Goal: Task Accomplishment & Management: Manage account settings

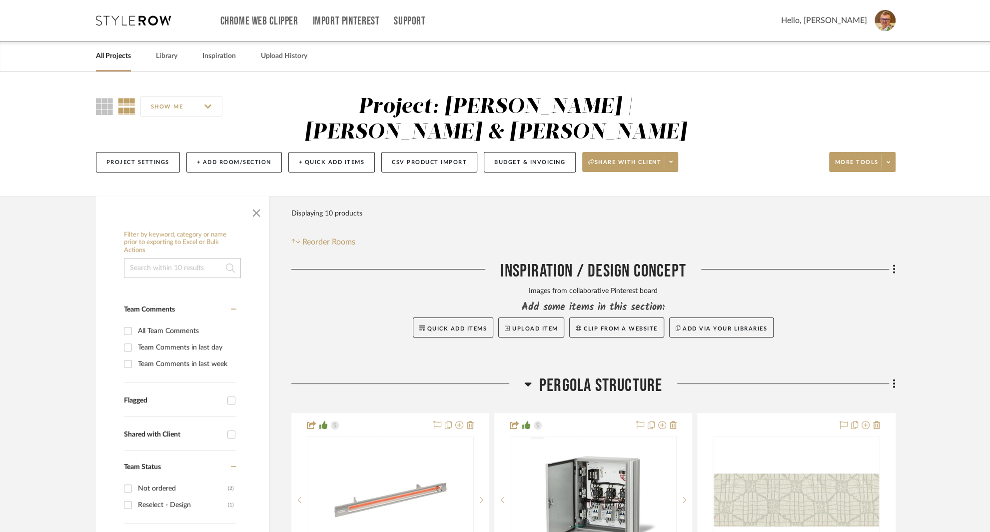
scroll to position [207, 0]
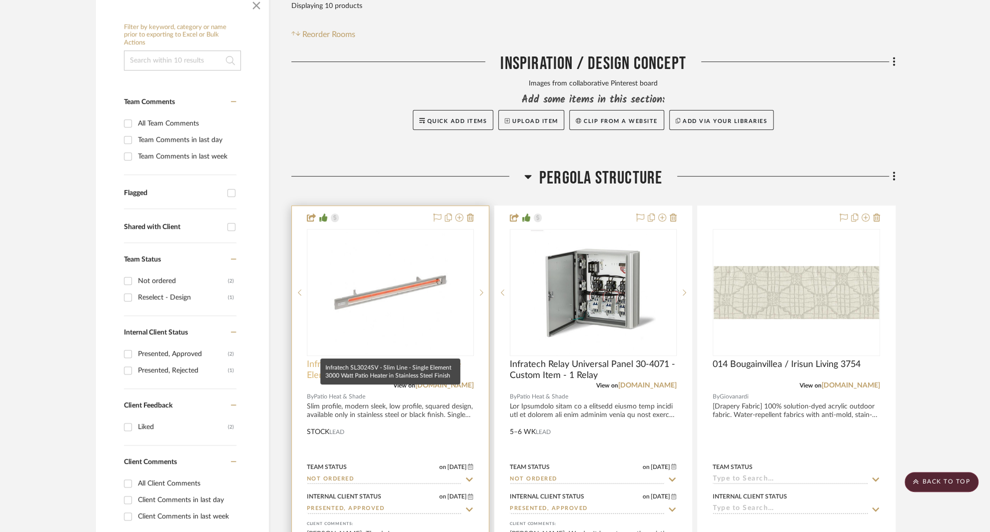
click at [359, 359] on span "Infratech SL3024SV - Slim Line - Single Element 3000 Watt Patio Heater in Stain…" at bounding box center [390, 370] width 167 height 22
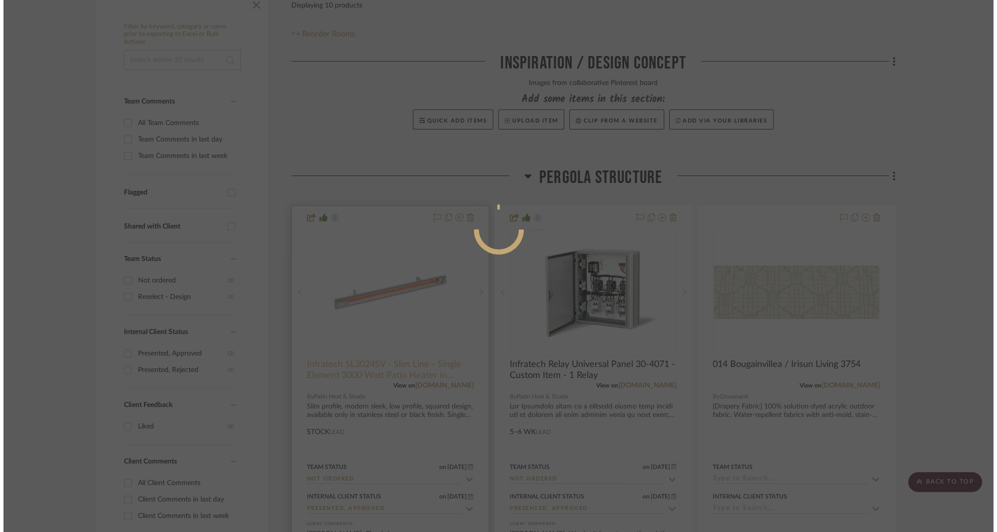
scroll to position [0, 0]
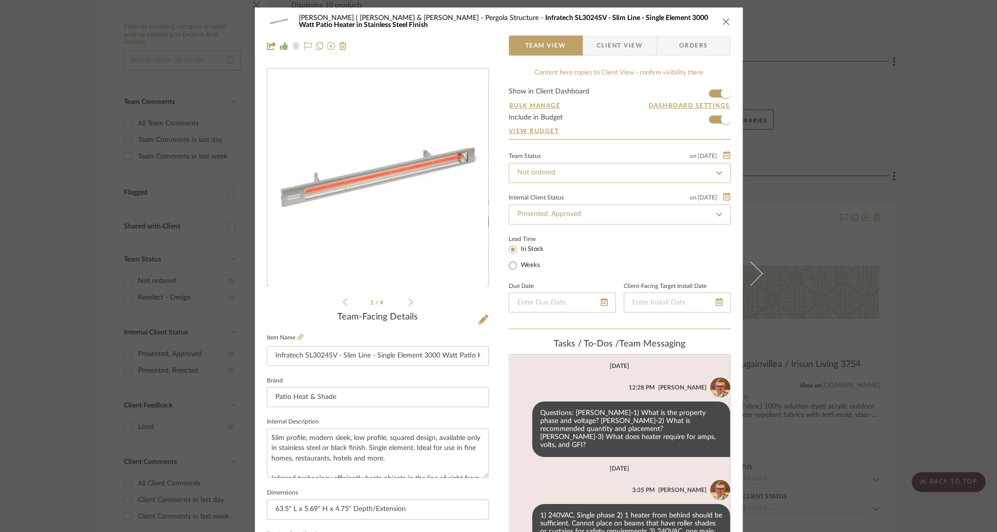
click at [607, 172] on input "Not ordered" at bounding box center [620, 173] width 222 height 20
click at [717, 172] on icon at bounding box center [719, 172] width 4 height 4
type input "[DATE]"
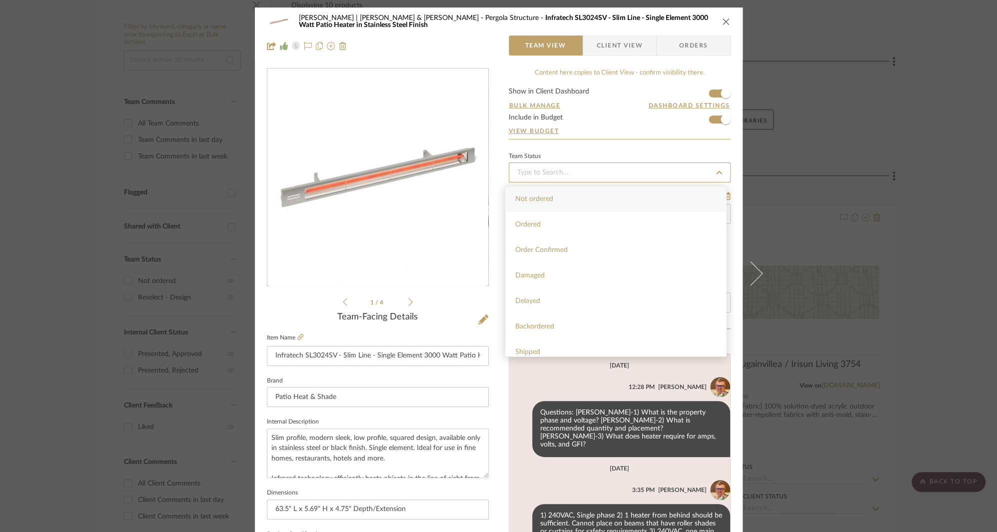
type input "[DATE]"
click at [534, 234] on span "Received" at bounding box center [528, 236] width 27 height 7
type input "[DATE]"
type input "Received"
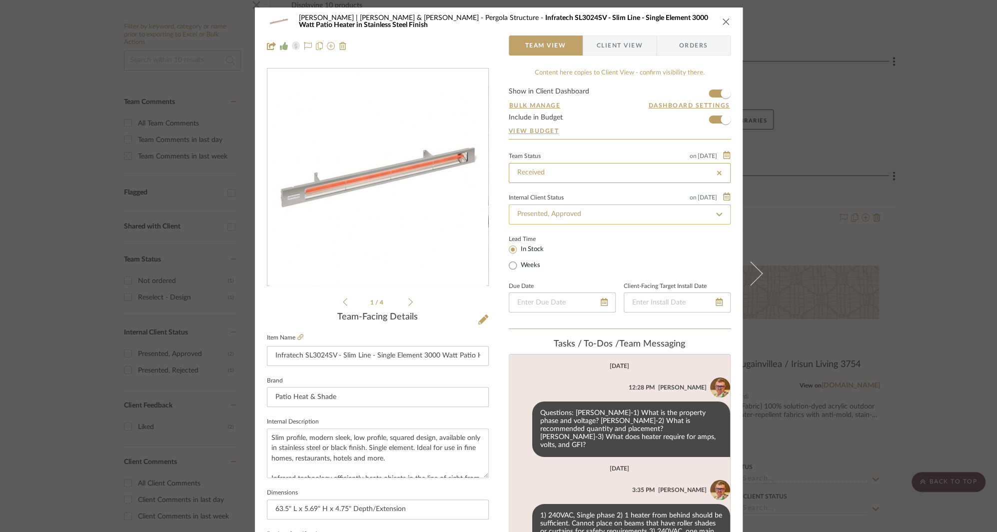
type input "Received"
click at [576, 217] on input "Presented, Approved" at bounding box center [620, 214] width 222 height 20
click at [715, 214] on icon at bounding box center [719, 214] width 9 height 7
type input "[DATE]"
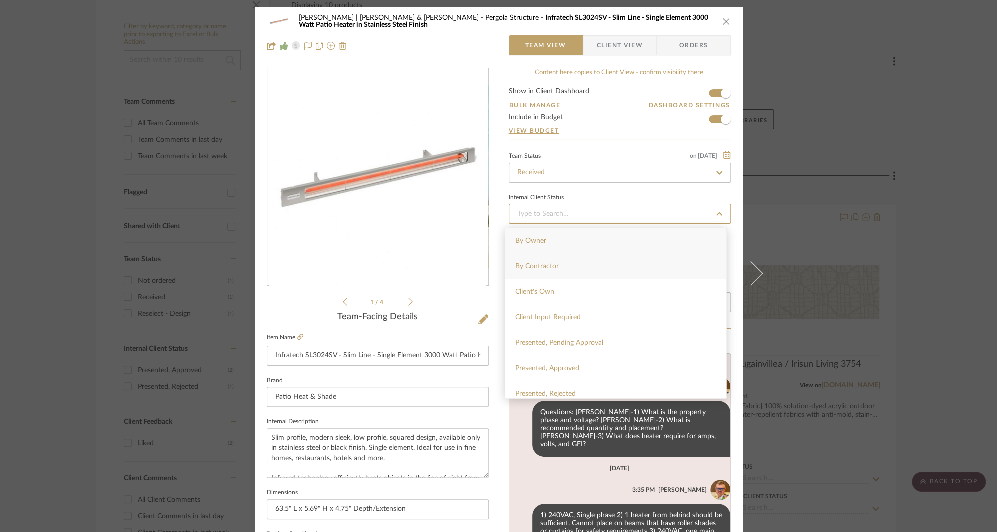
type input "[DATE]"
click at [545, 320] on span "Balance & Freight Paid" at bounding box center [549, 321] width 69 height 7
type input "[DATE]"
type input "Balance & Freight Paid"
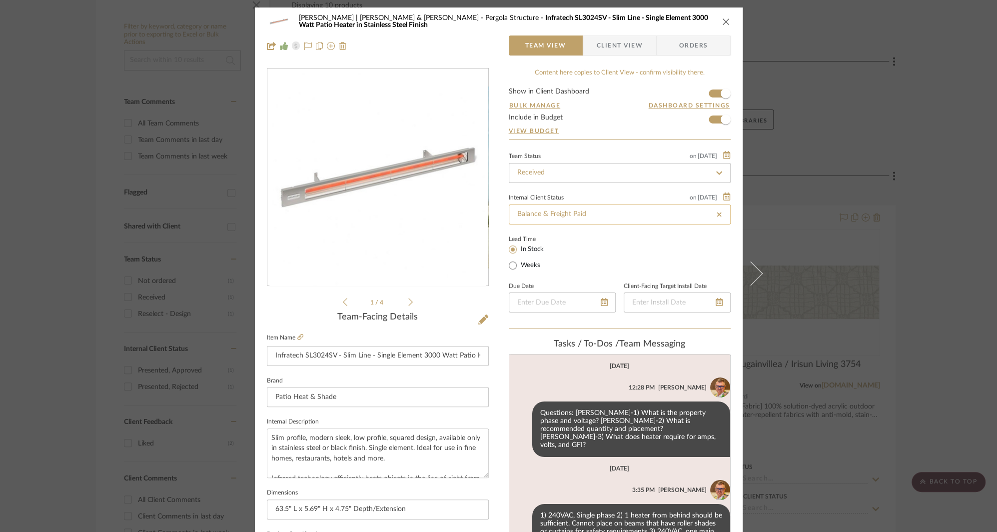
type input "Balance & Freight Paid"
click at [626, 44] on span "Client View" at bounding box center [620, 45] width 46 height 20
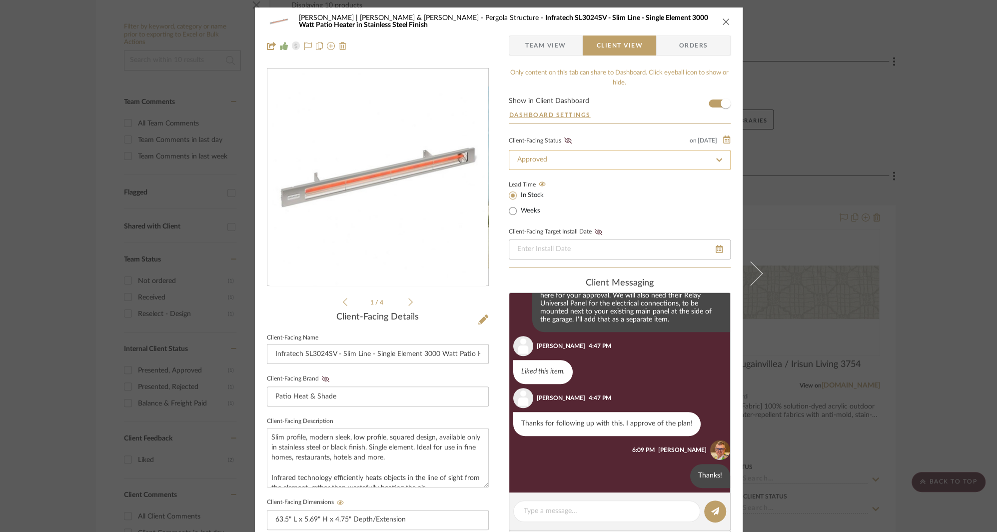
scroll to position [616, 0]
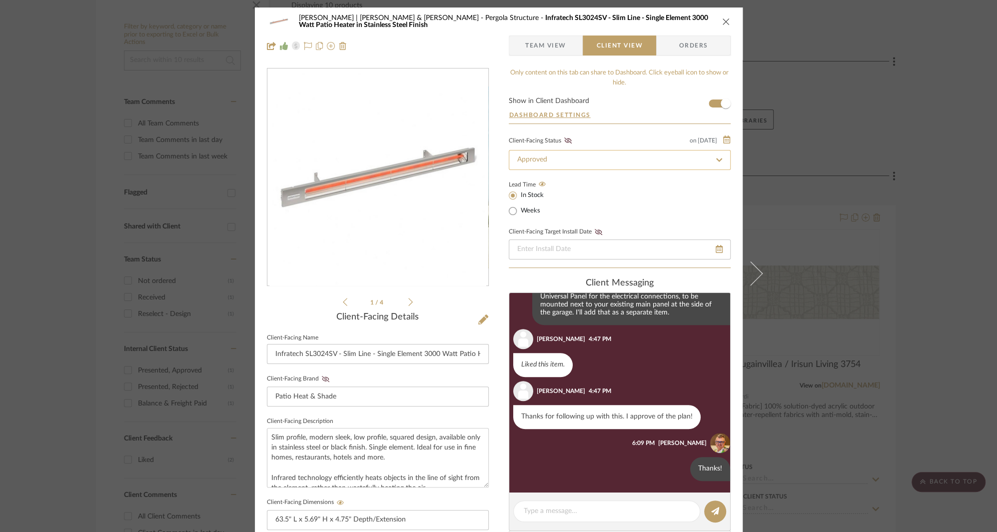
click at [664, 165] on input "Approved" at bounding box center [620, 160] width 222 height 20
click at [715, 159] on icon at bounding box center [719, 159] width 9 height 7
type input "[DATE]"
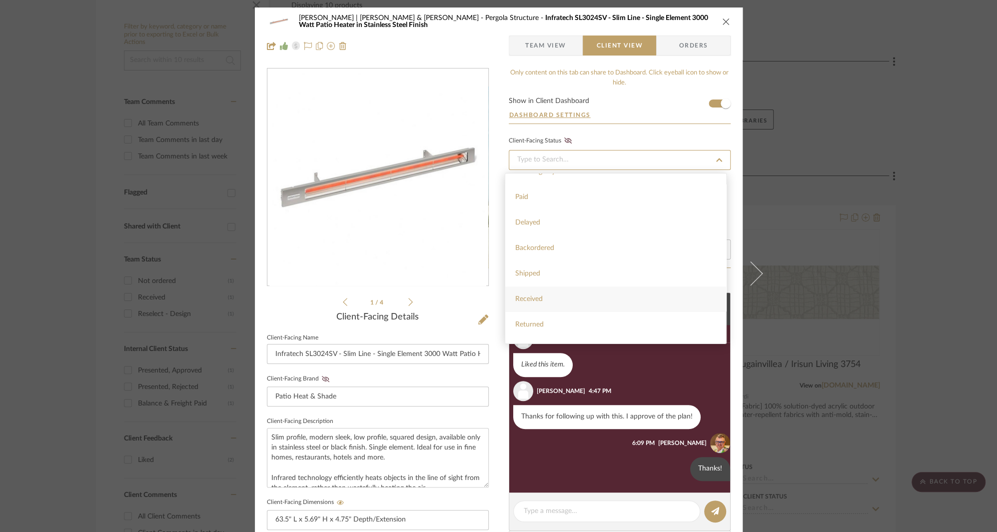
scroll to position [120, 0]
click at [543, 296] on div "Received" at bounding box center [615, 295] width 221 height 25
type input "[DATE]"
type input "Received"
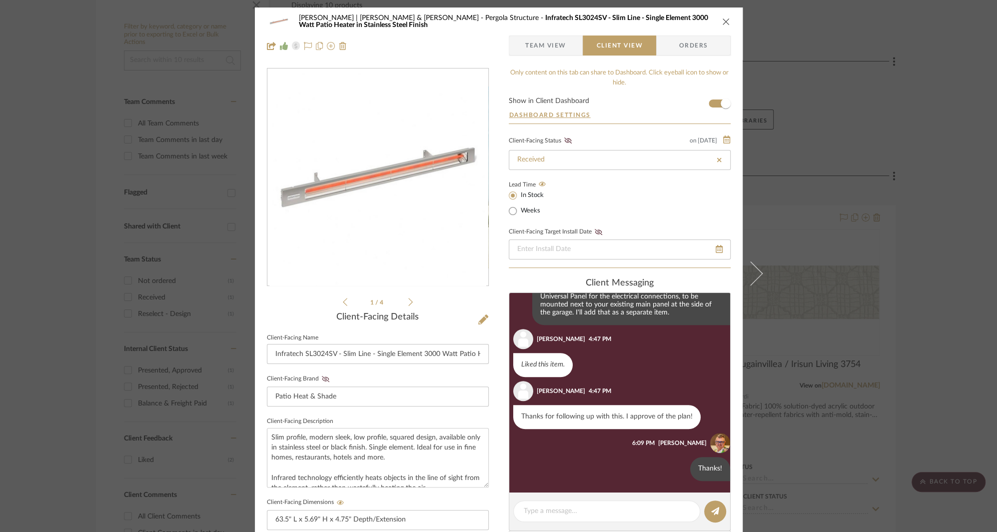
click at [657, 205] on div "Lead Time In Stock Weeks" at bounding box center [620, 197] width 222 height 39
click at [564, 140] on icon at bounding box center [567, 140] width 7 height 6
click at [723, 21] on icon "close" at bounding box center [726, 21] width 8 height 8
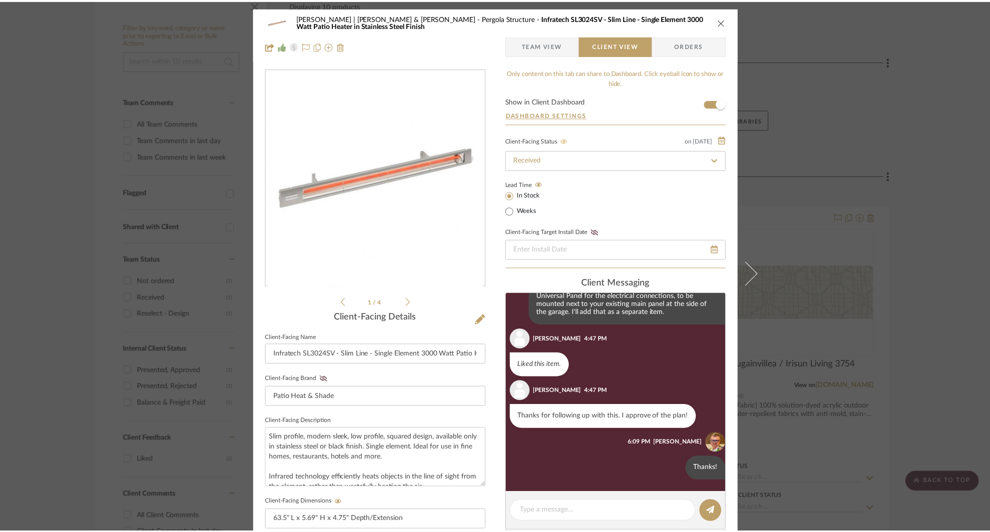
scroll to position [207, 0]
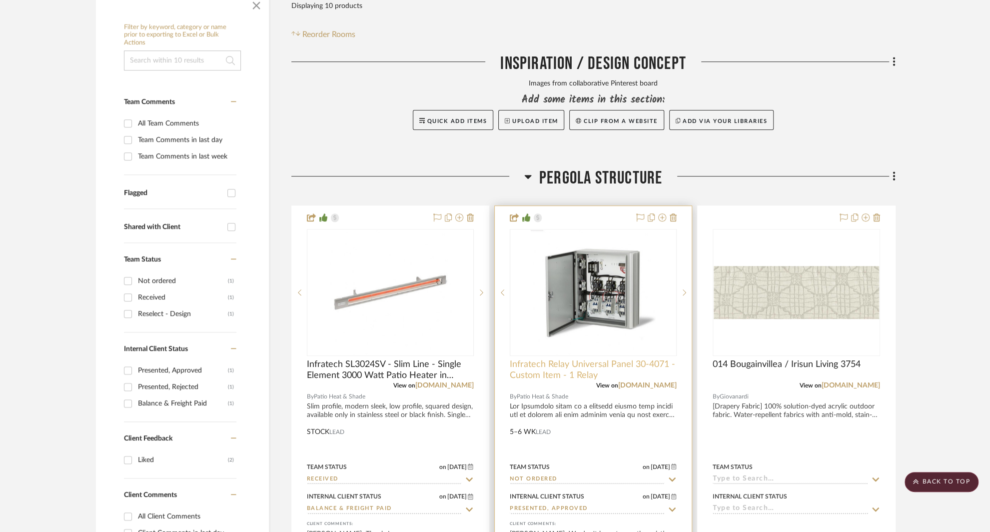
click at [544, 359] on span "Infratech Relay Universal Panel 30-4071 - Custom Item - 1 Relay" at bounding box center [593, 370] width 167 height 22
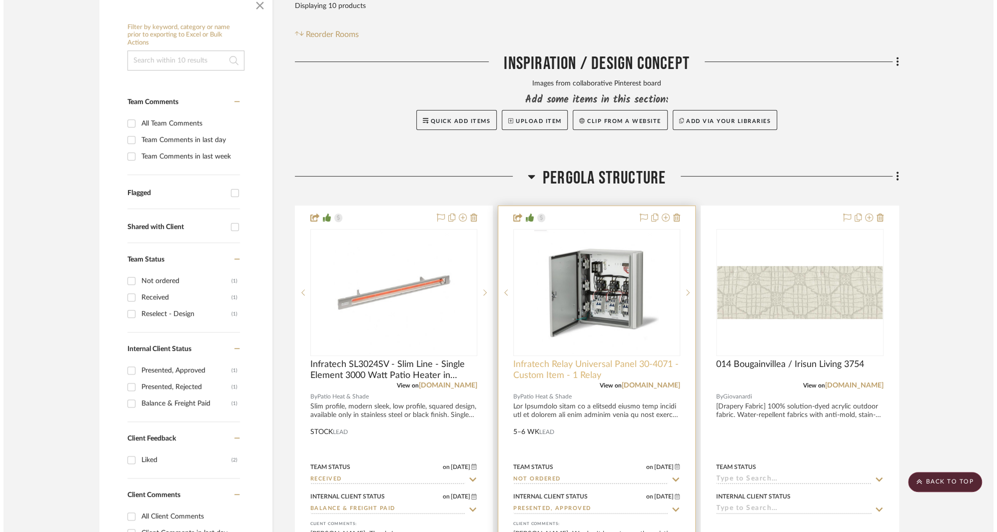
scroll to position [0, 0]
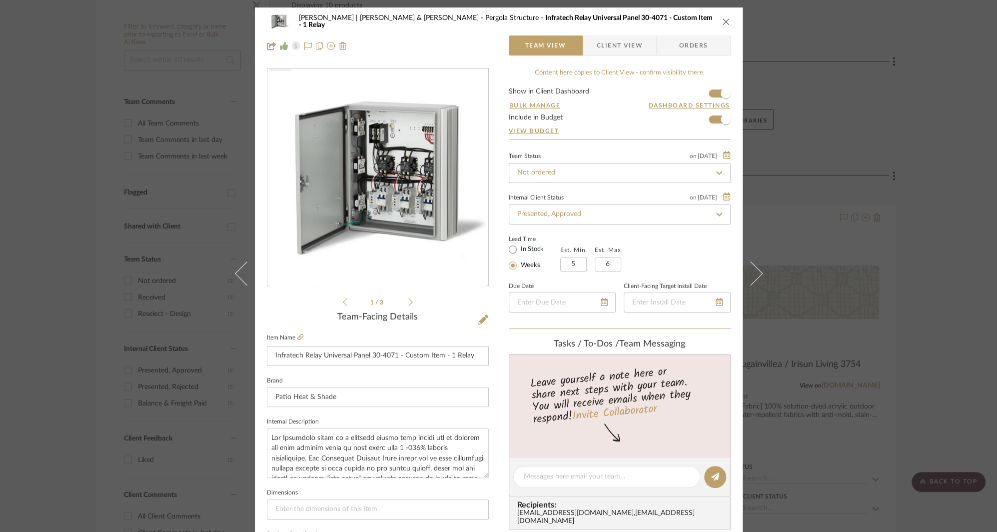
click at [617, 44] on span "Client View" at bounding box center [620, 45] width 46 height 20
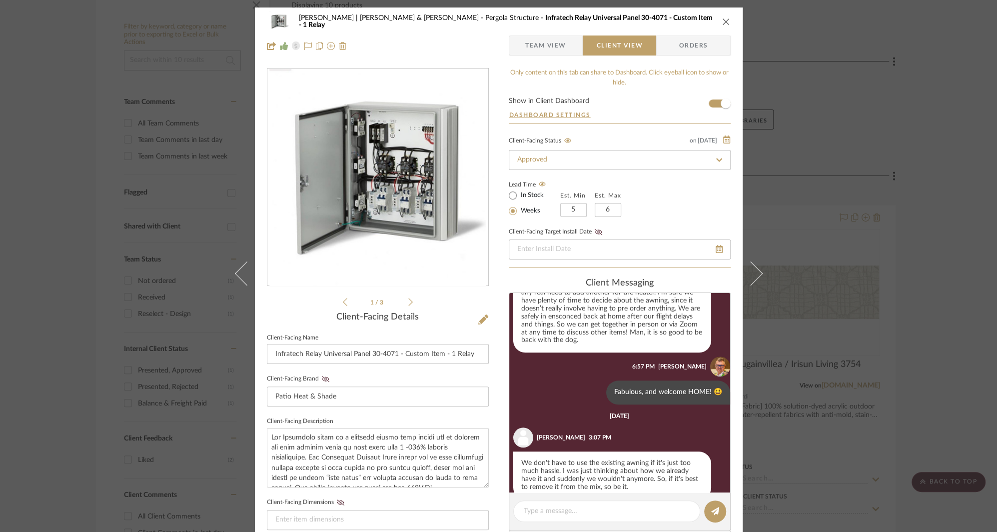
scroll to position [912, 0]
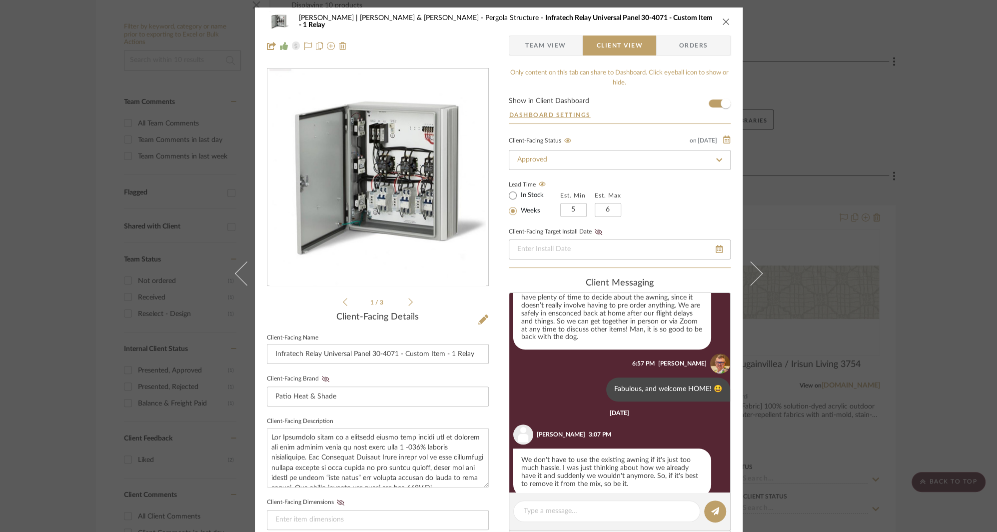
click at [715, 160] on icon at bounding box center [719, 159] width 9 height 7
type input "[DATE]"
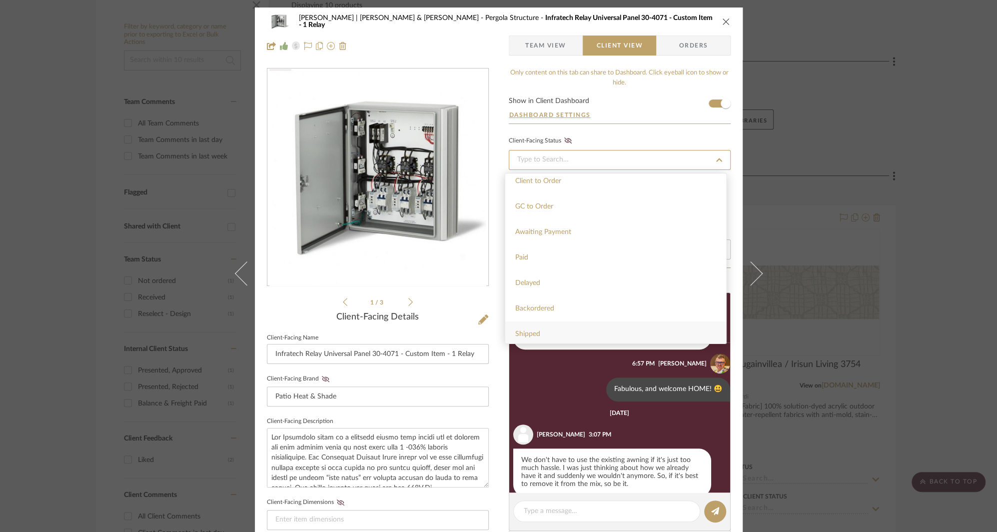
scroll to position [97, 0]
click at [537, 265] on span "Backordered" at bounding box center [534, 267] width 39 height 7
type input "[DATE]"
type input "Backordered"
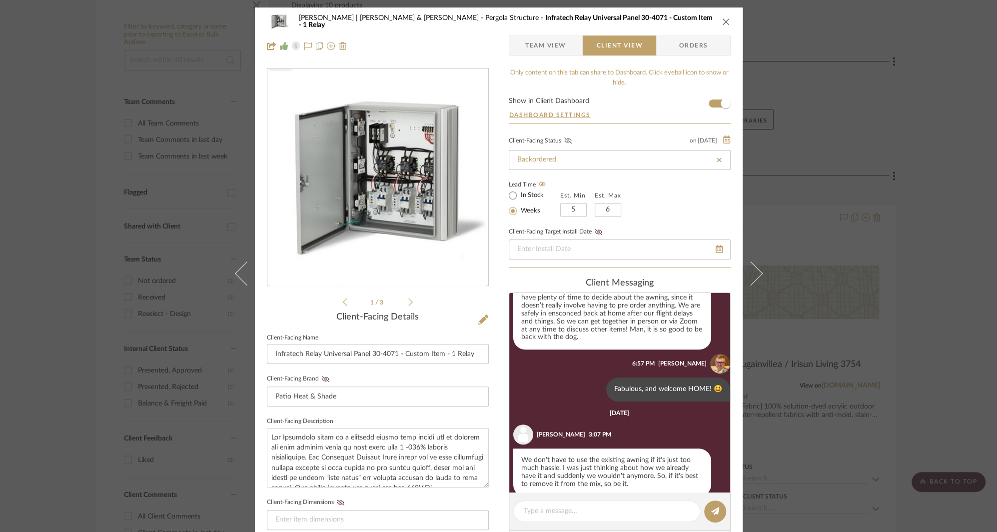
click at [566, 139] on icon at bounding box center [567, 140] width 7 height 6
click at [538, 46] on span "Team View" at bounding box center [545, 45] width 41 height 20
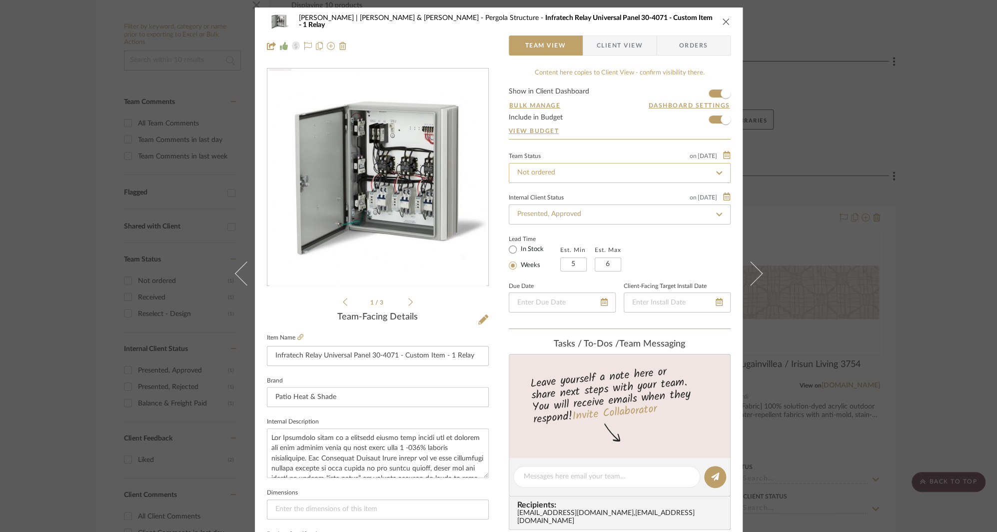
click at [694, 172] on input "Not ordered" at bounding box center [620, 173] width 222 height 20
click at [717, 171] on icon at bounding box center [719, 172] width 4 height 4
type input "[DATE]"
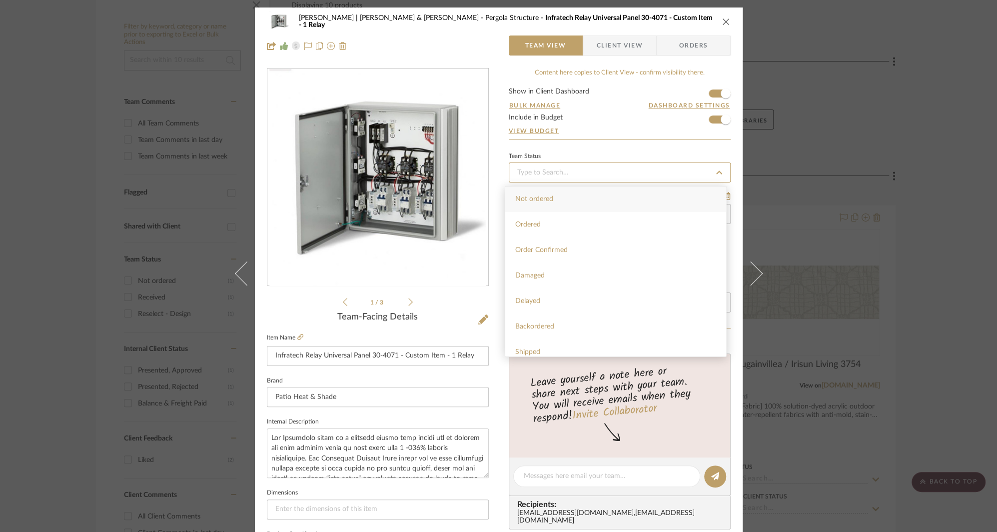
type input "[DATE]"
click at [548, 323] on span "Backordered" at bounding box center [534, 326] width 39 height 7
type input "[DATE]"
type input "Backordered"
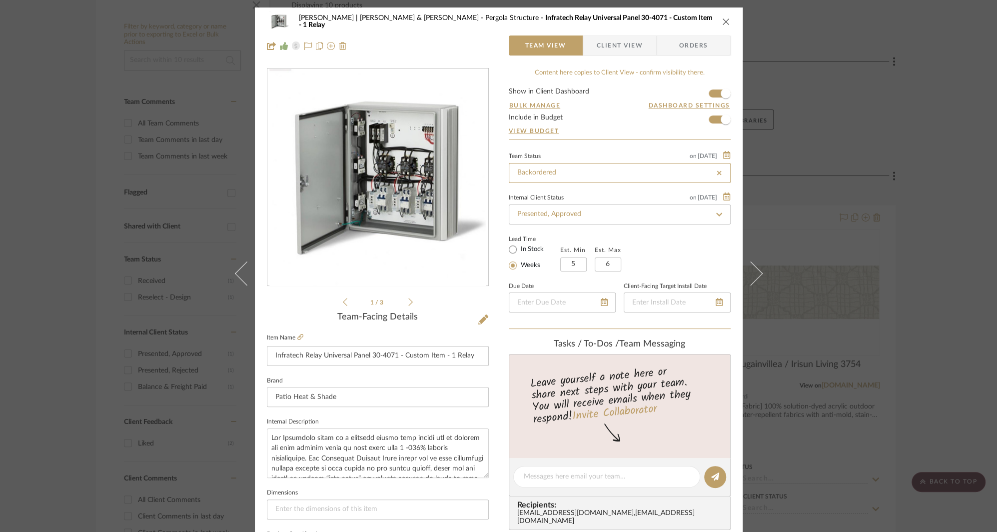
type input "Backordered"
click at [639, 194] on div "Internal Client Status on [DATE]" at bounding box center [620, 196] width 222 height 8
click at [621, 214] on input "Presented, Approved" at bounding box center [620, 214] width 222 height 20
click at [715, 212] on icon at bounding box center [719, 214] width 9 height 7
type input "[DATE]"
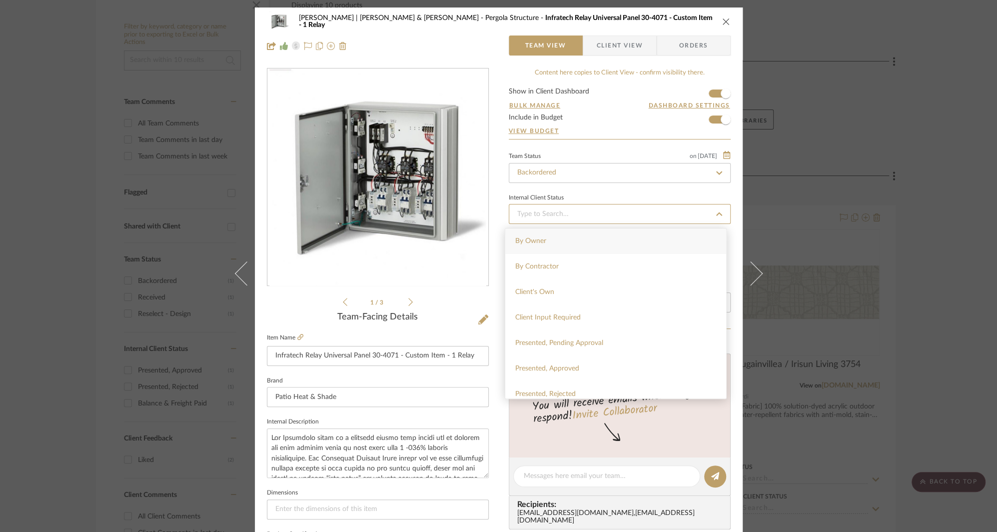
type input "[DATE]"
click at [560, 324] on span "Balance & Freight Paid" at bounding box center [549, 327] width 69 height 7
type input "[DATE]"
type input "Balance & Freight Paid"
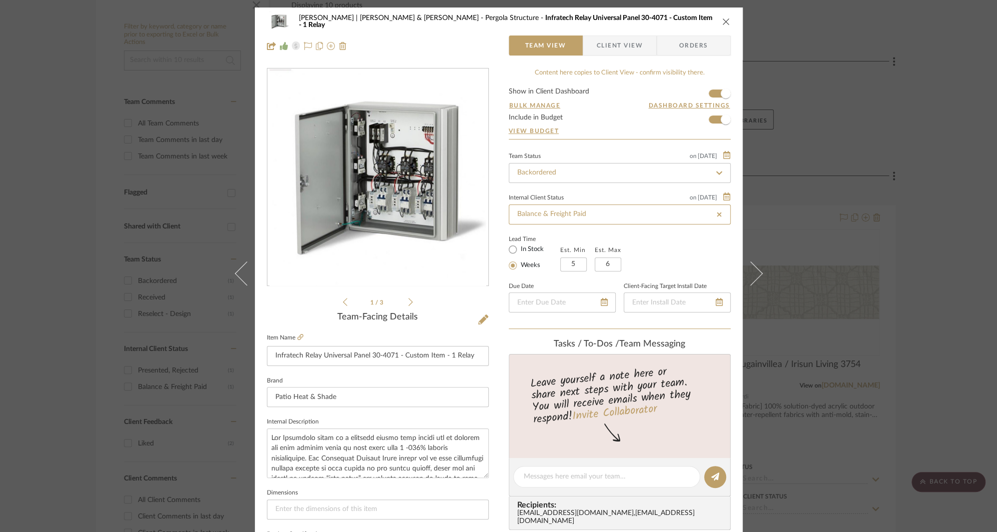
type input "Balance & Freight Paid"
click at [685, 246] on div "Lead Time In Stock Weeks Est. Min 5 Est. Max 6" at bounding box center [620, 251] width 222 height 39
click at [626, 43] on span "Client View" at bounding box center [620, 45] width 46 height 20
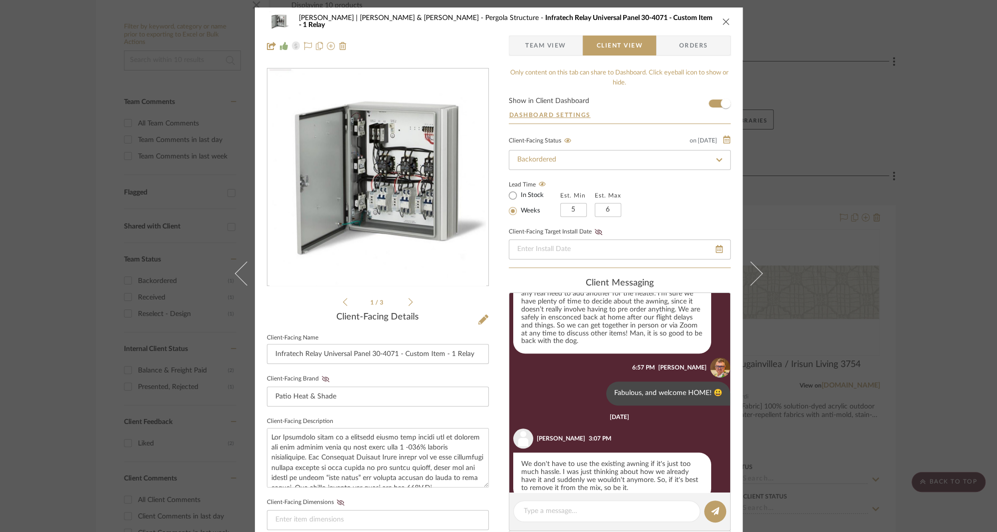
scroll to position [912, 0]
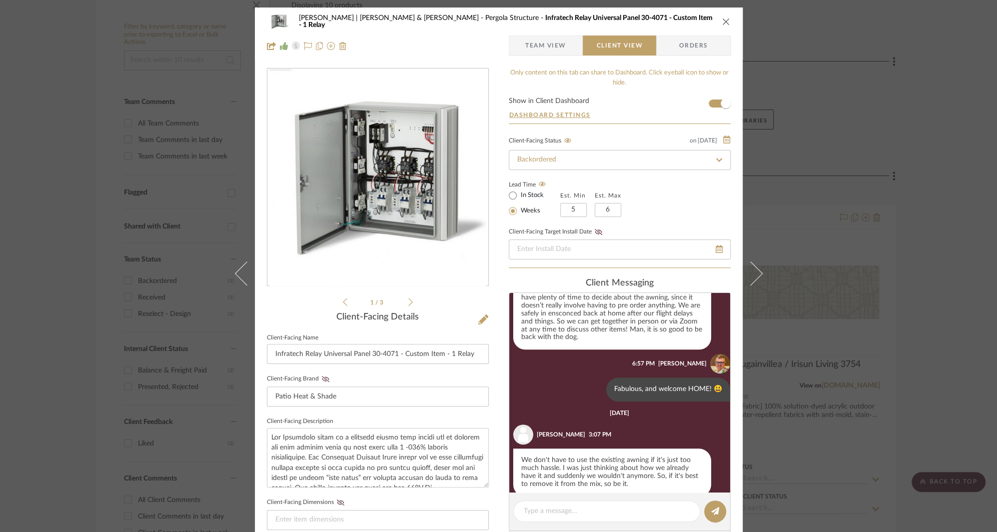
click at [715, 158] on icon at bounding box center [719, 159] width 9 height 7
click at [717, 158] on icon at bounding box center [719, 160] width 4 height 4
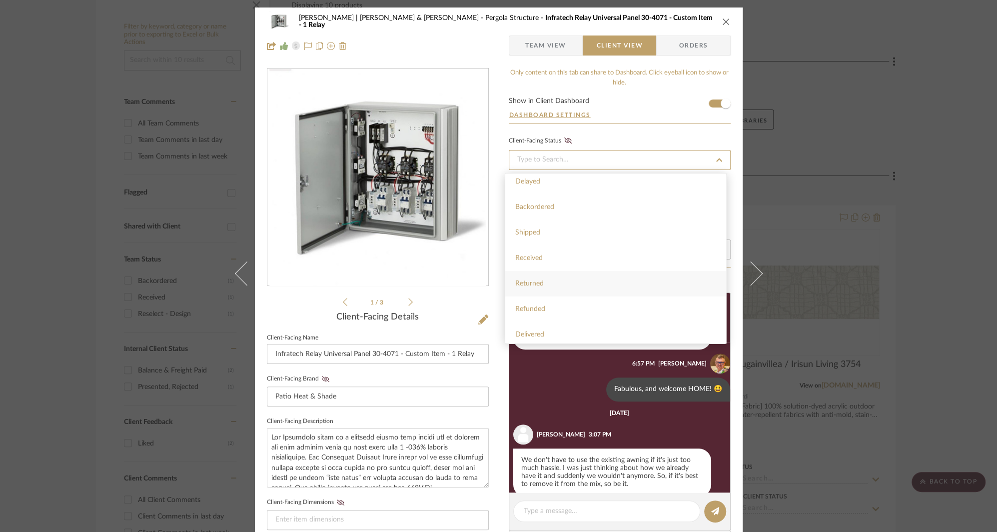
scroll to position [170, 0]
click at [642, 132] on div "Only content on this tab can share to Dashboard. Click eyeball icon to show or …" at bounding box center [620, 434] width 222 height 732
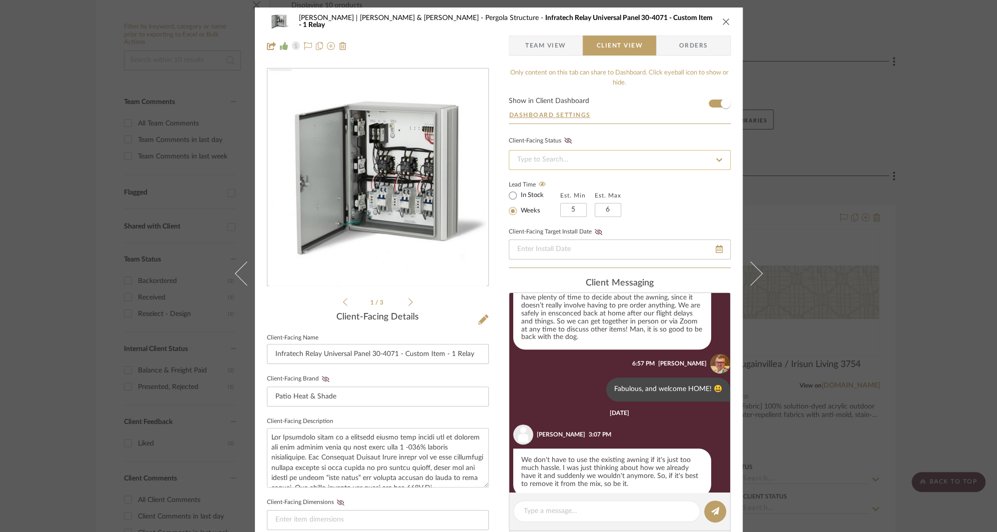
click at [655, 155] on input at bounding box center [620, 160] width 222 height 20
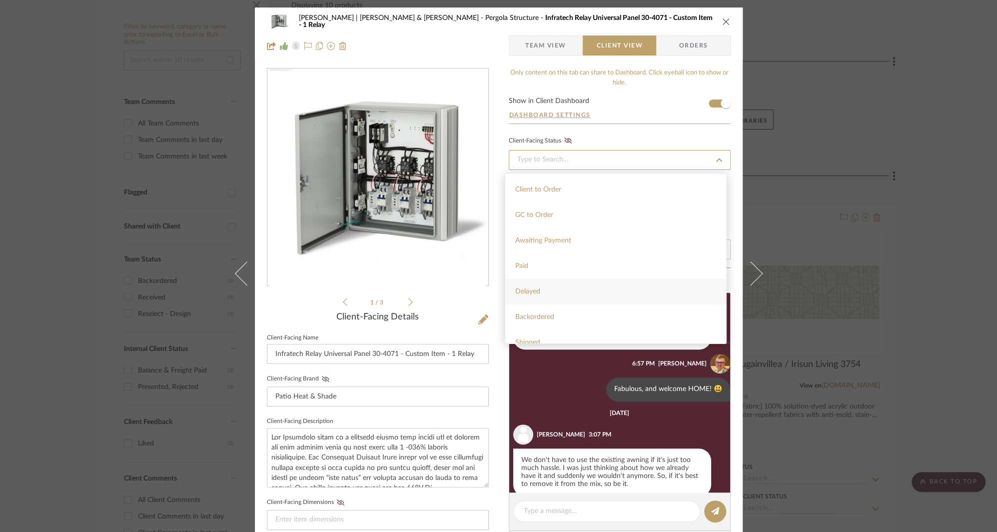
scroll to position [55, 0]
click at [548, 307] on span "Backordered" at bounding box center [534, 309] width 39 height 7
type input "[DATE]"
type input "Backordered"
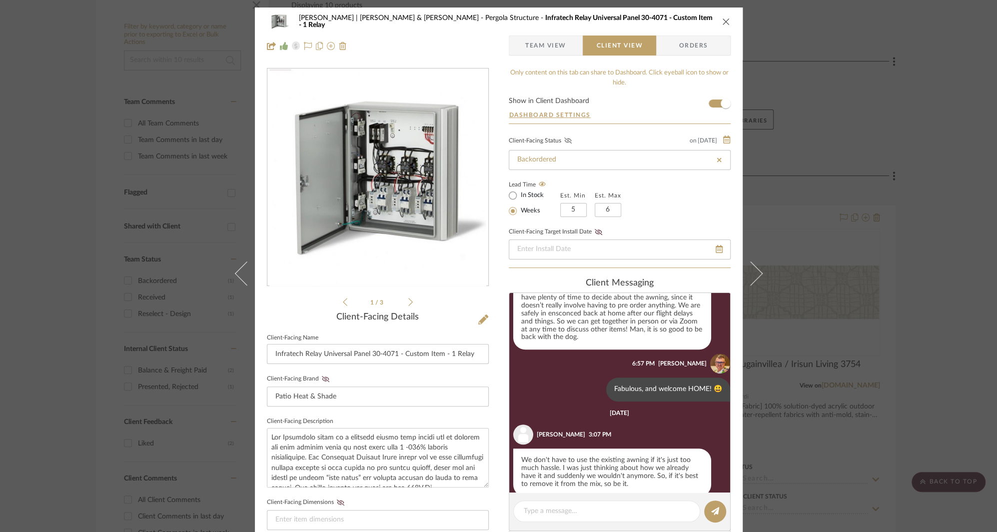
click at [564, 139] on icon at bounding box center [567, 140] width 7 height 6
click at [623, 134] on div "Client-Facing Status on [DATE] [DATE] Backordered" at bounding box center [620, 152] width 222 height 36
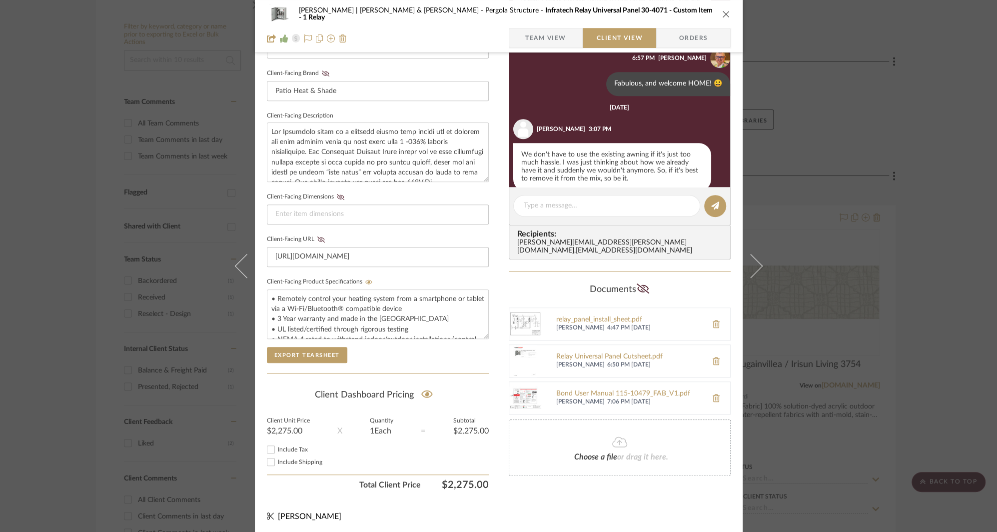
scroll to position [0, 0]
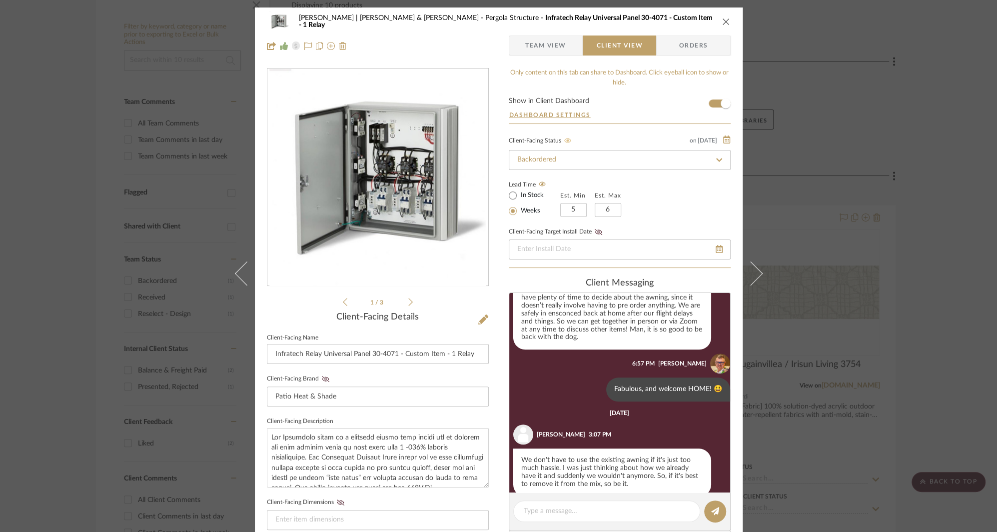
click at [723, 20] on icon "close" at bounding box center [726, 21] width 8 height 8
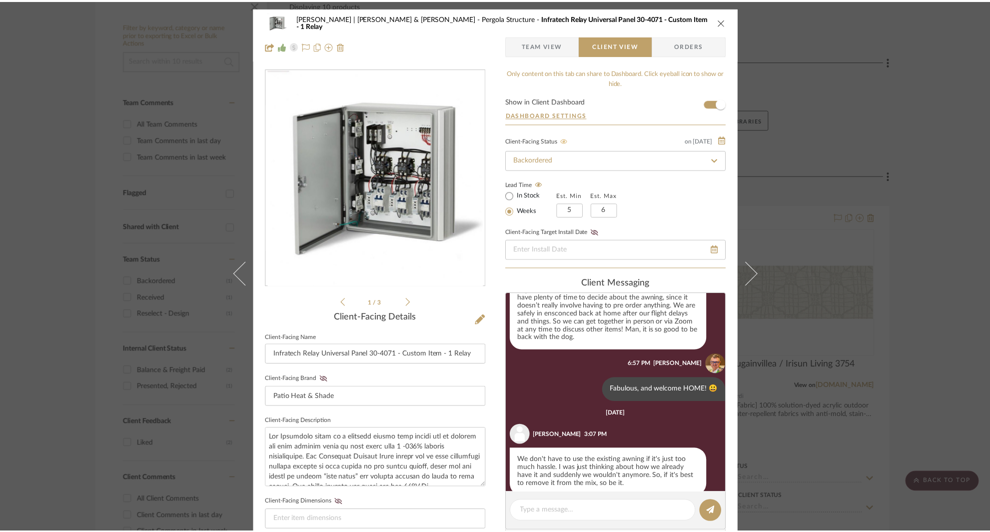
scroll to position [207, 0]
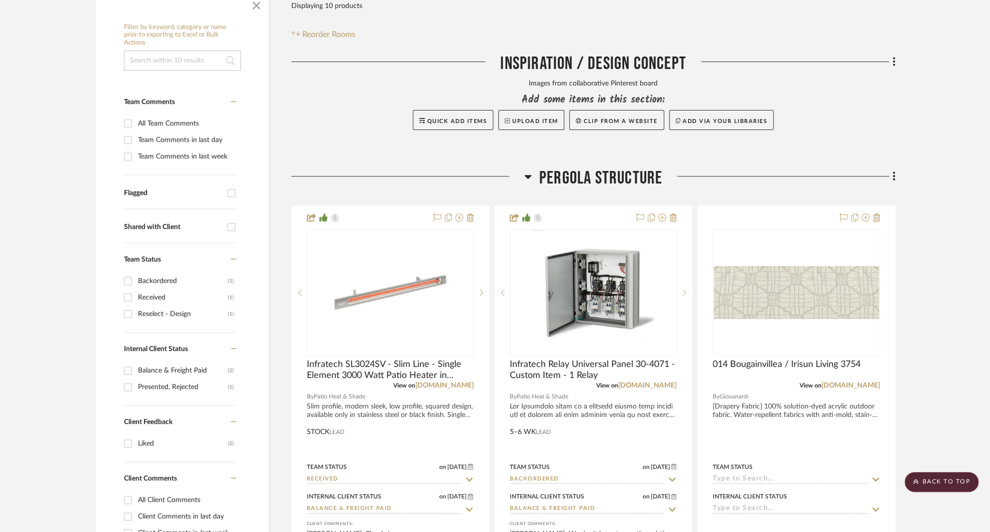
click at [346, 93] on div "Add some items in this section:" at bounding box center [593, 100] width 604 height 14
